Goal: Find specific page/section: Find specific page/section

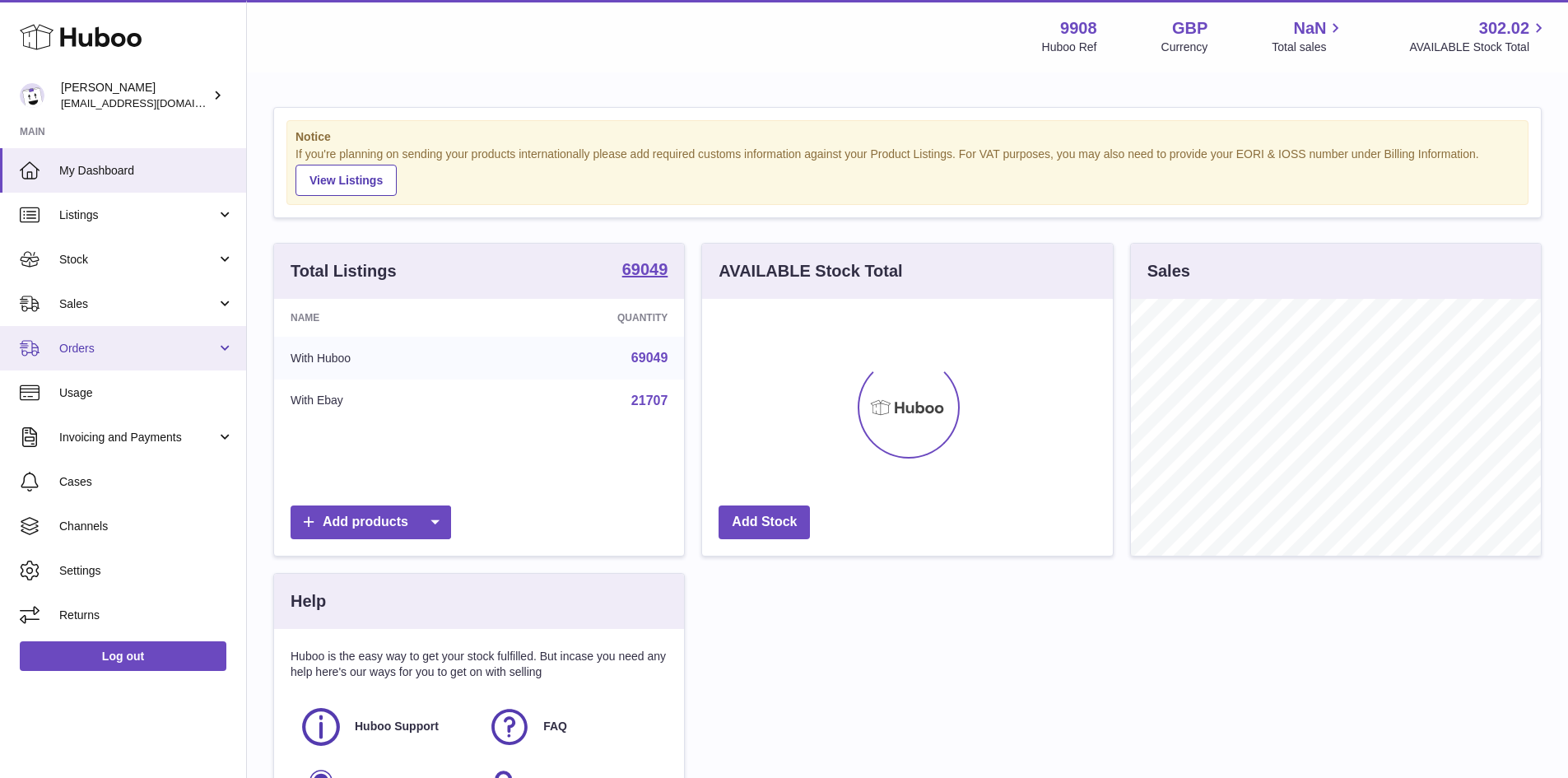
scroll to position [257, 411]
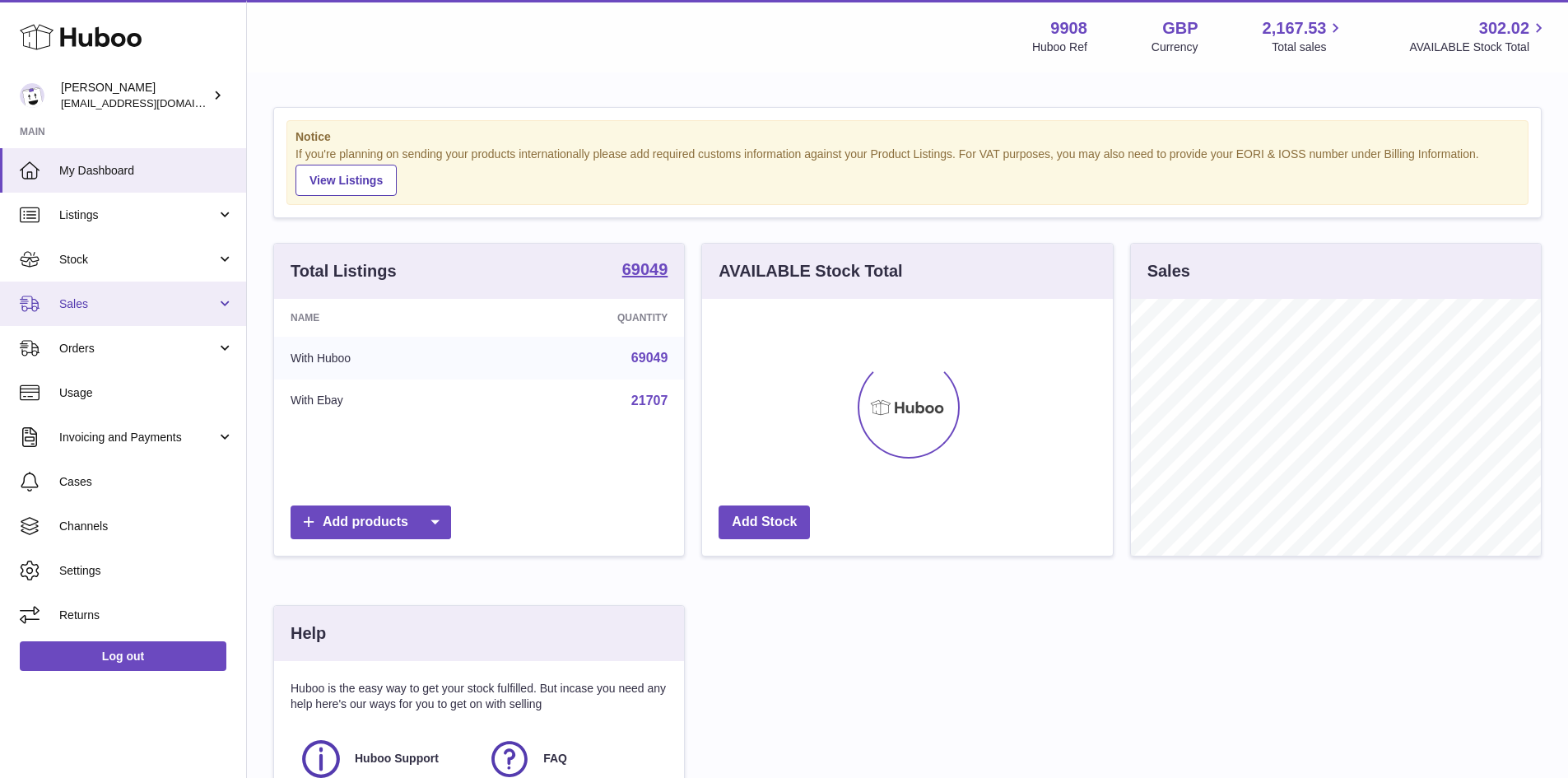
click at [94, 300] on span "Sales" at bounding box center [137, 304] width 157 height 16
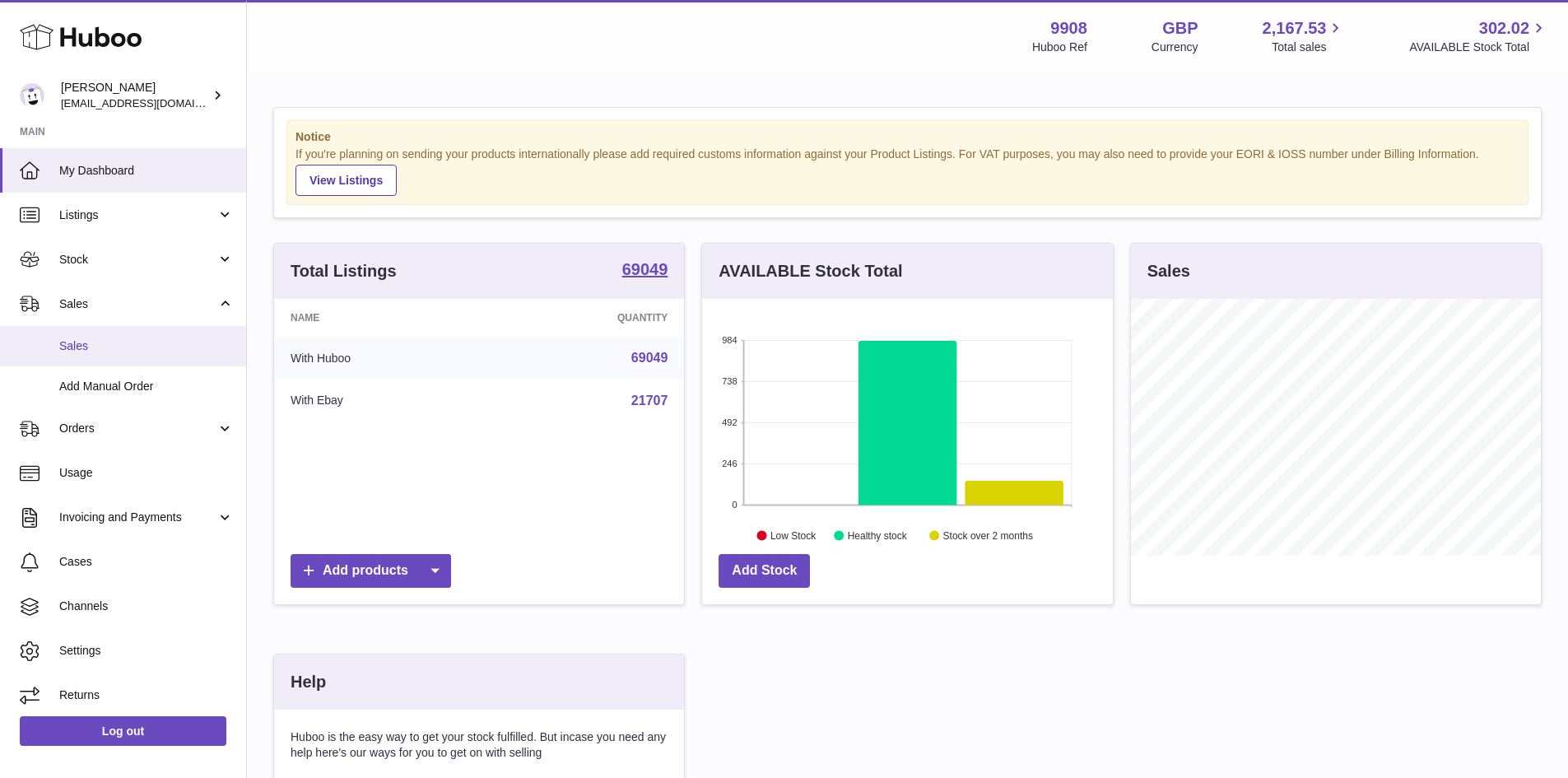
click at [89, 344] on span "Sales" at bounding box center [146, 346] width 175 height 16
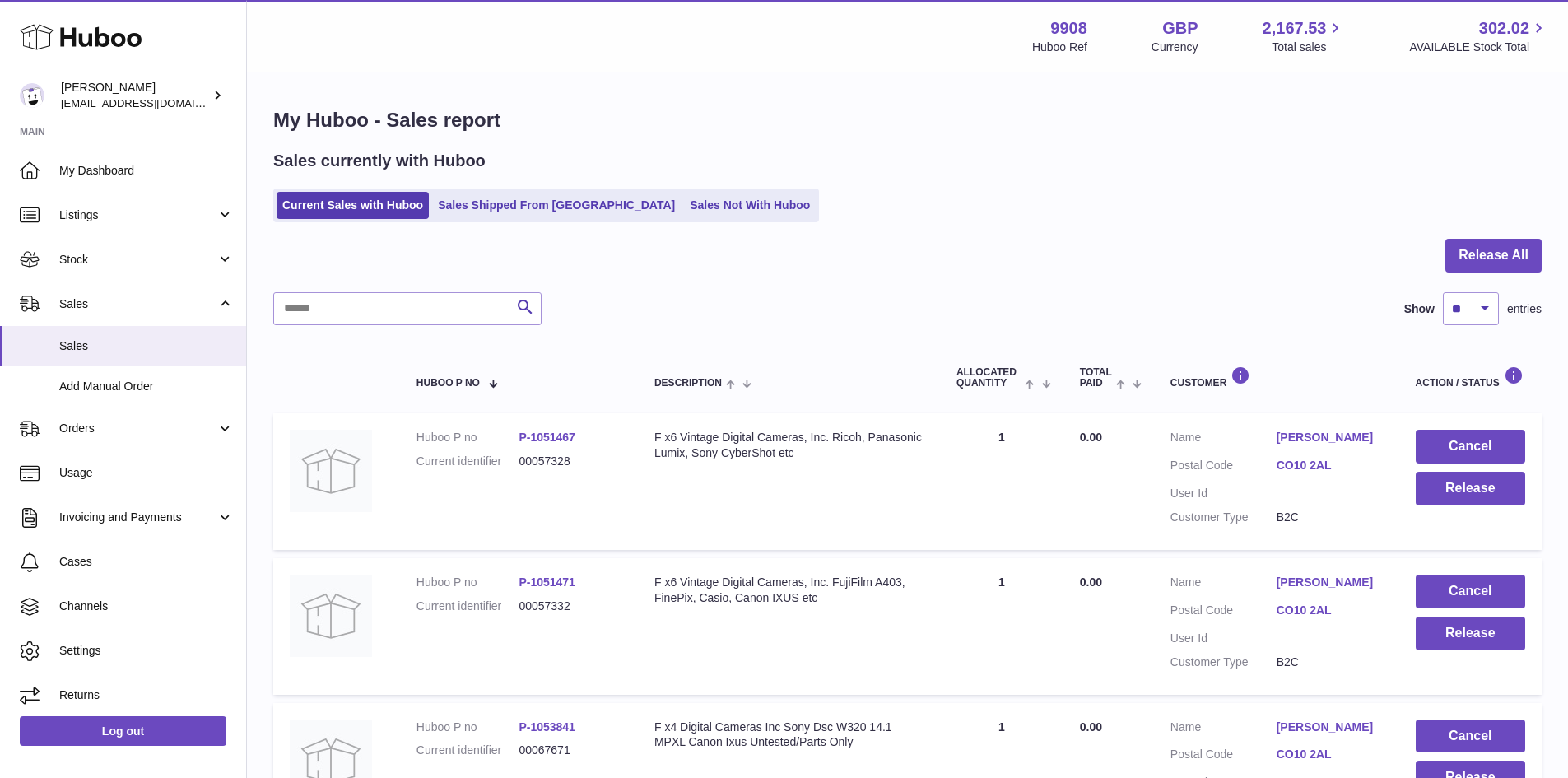
drag, startPoint x: 499, startPoint y: 203, endPoint x: 495, endPoint y: 191, distance: 12.6
click at [497, 202] on link "Sales Shipped From [GEOGRAPHIC_DATA]" at bounding box center [556, 206] width 249 height 27
